Goal: Transaction & Acquisition: Purchase product/service

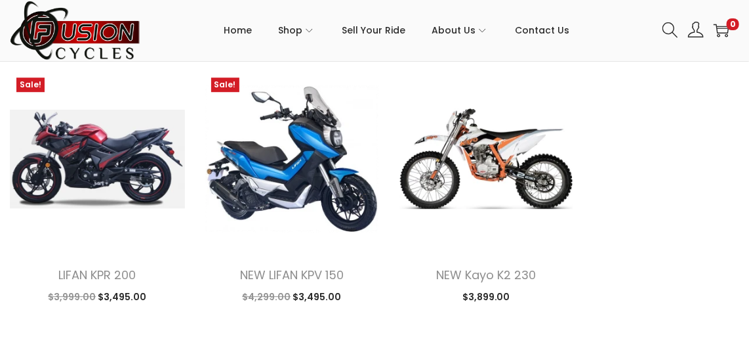
scroll to position [1310, 0]
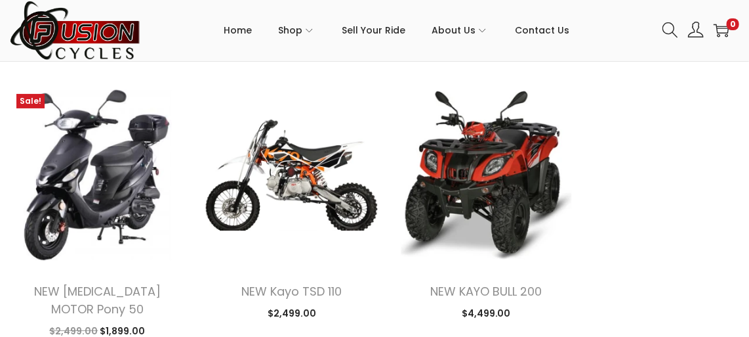
scroll to position [3553, 0]
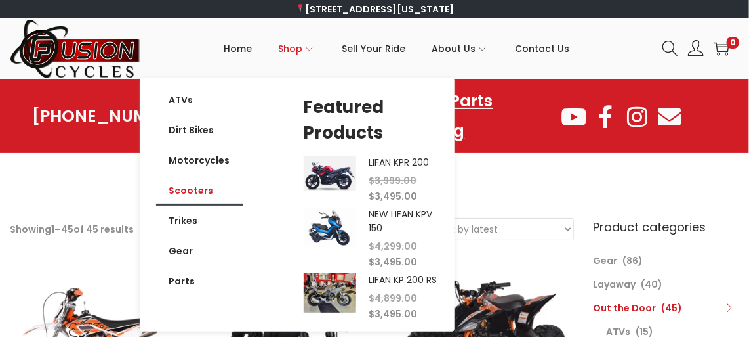
click at [207, 188] on link "Scooters" at bounding box center [199, 190] width 87 height 30
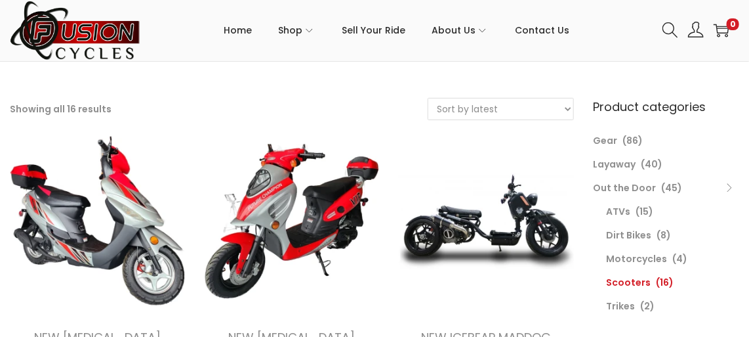
scroll to position [134, 0]
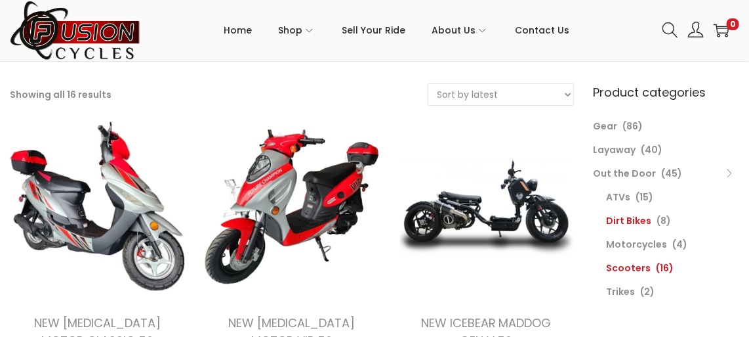
click at [641, 217] on link "Dirt Bikes" at bounding box center [629, 220] width 45 height 13
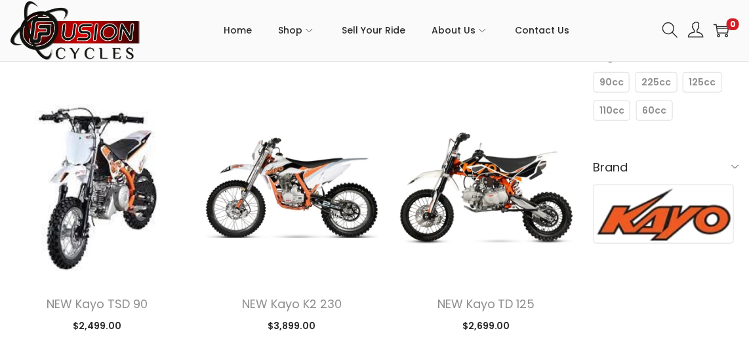
scroll to position [432, 0]
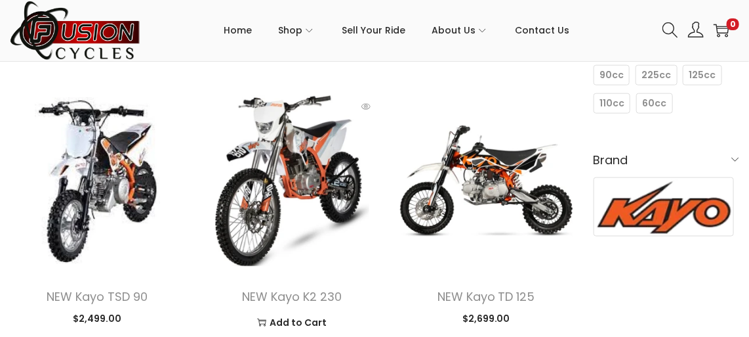
click at [300, 161] on img at bounding box center [292, 180] width 175 height 175
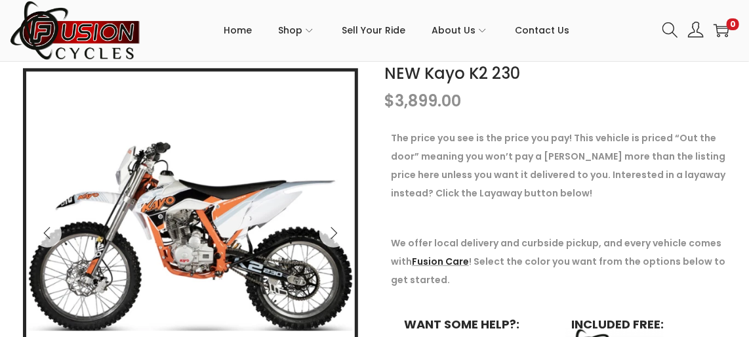
scroll to position [203, 0]
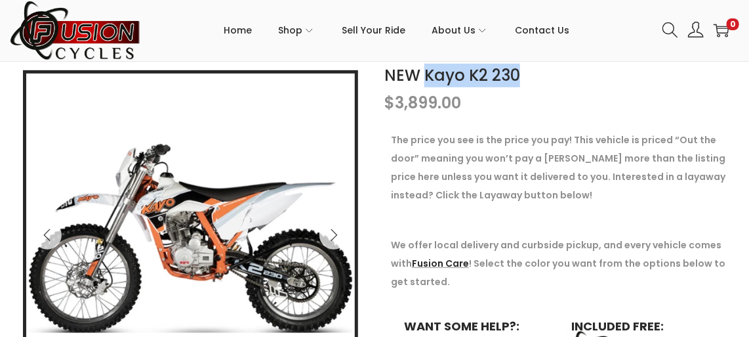
drag, startPoint x: 528, startPoint y: 73, endPoint x: 426, endPoint y: 73, distance: 101.7
click at [426, 73] on h1 "NEW Kayo K2 230" at bounding box center [558, 76] width 348 height 24
drag, startPoint x: 426, startPoint y: 73, endPoint x: 438, endPoint y: 76, distance: 11.5
copy link "Kayo K2 230"
